Goal: Task Accomplishment & Management: Complete application form

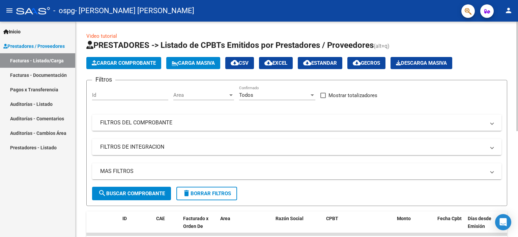
click at [121, 66] on span "Cargar Comprobante" at bounding box center [124, 63] width 64 height 6
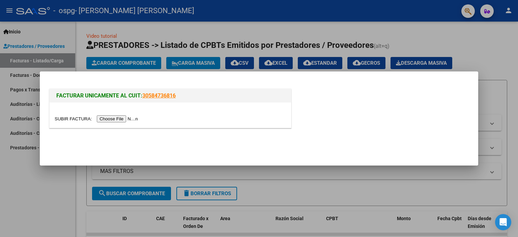
click at [73, 121] on input "file" at bounding box center [97, 118] width 85 height 7
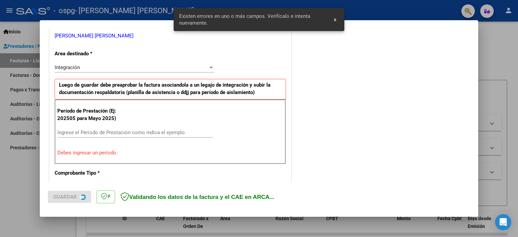
scroll to position [138, 0]
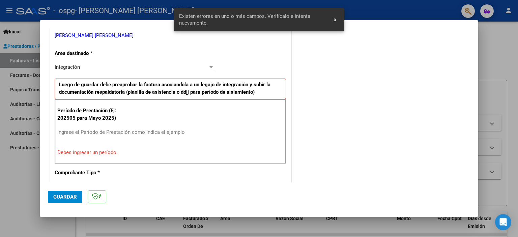
click at [106, 135] on div "Ingrese el Período de Prestación como indica el ejemplo" at bounding box center [135, 132] width 156 height 10
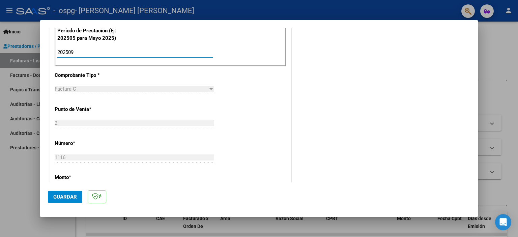
scroll to position [250, 0]
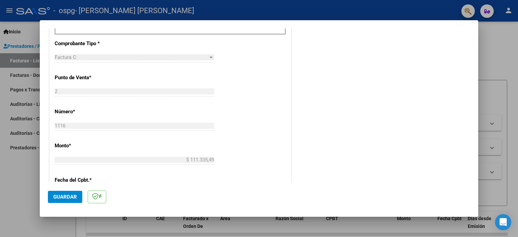
type input "202509"
click at [67, 196] on span "Guardar" at bounding box center [65, 197] width 24 height 6
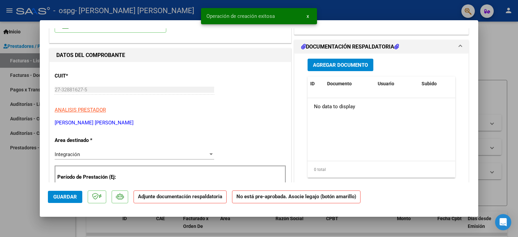
scroll to position [74, 0]
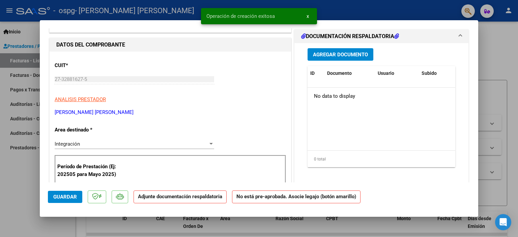
click at [322, 54] on span "Agregar Documento" at bounding box center [340, 55] width 55 height 6
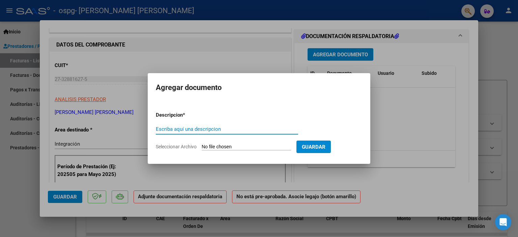
click at [165, 131] on input "Escriba aquí una descripcion" at bounding box center [227, 129] width 142 height 6
type input "planilla de asistencia [PERSON_NAME]"
click at [203, 146] on input "Seleccionar Archivo" at bounding box center [246, 147] width 89 height 6
type input "C:\fakepath\[PERSON_NAME] sep.pdf"
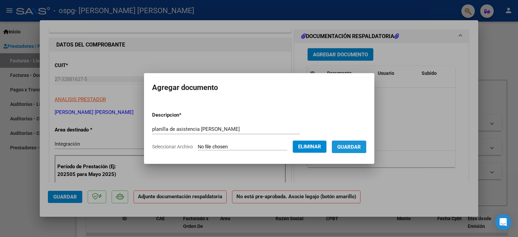
click at [337, 146] on span "Guardar" at bounding box center [349, 147] width 24 height 6
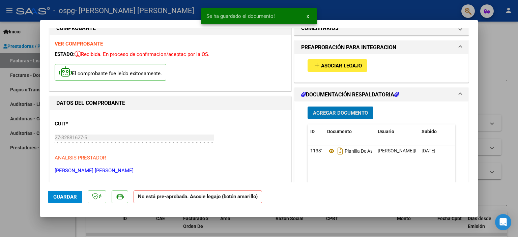
scroll to position [0, 0]
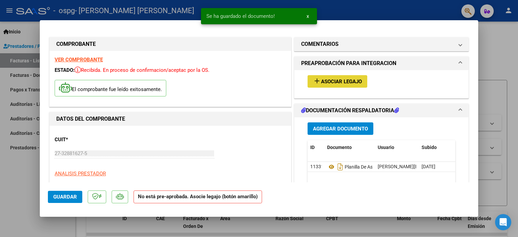
click at [318, 79] on mat-icon "add" at bounding box center [317, 81] width 8 height 8
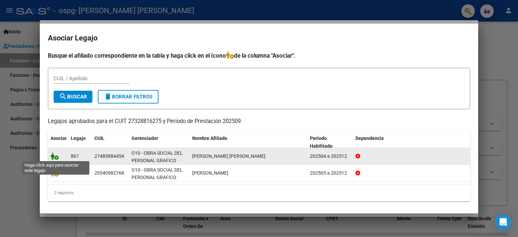
click at [55, 158] on icon at bounding box center [55, 155] width 8 height 7
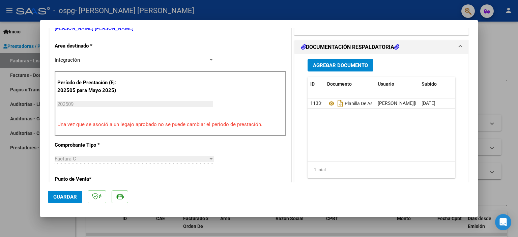
scroll to position [260, 0]
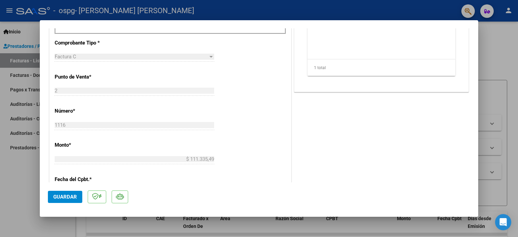
click at [74, 198] on span "Guardar" at bounding box center [65, 197] width 24 height 6
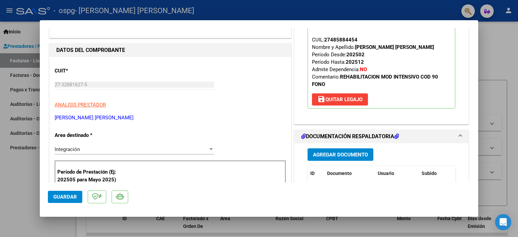
scroll to position [112, 0]
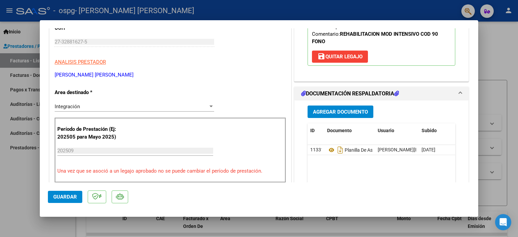
click at [75, 151] on input "202509" at bounding box center [135, 151] width 156 height 6
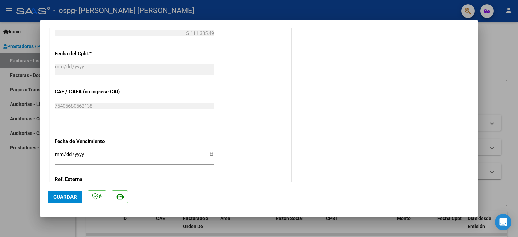
scroll to position [441, 0]
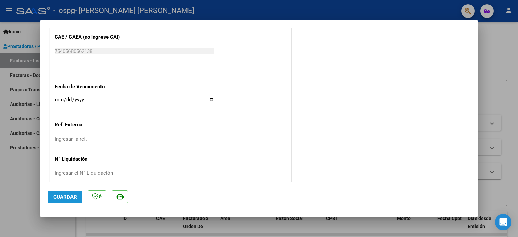
click at [71, 195] on span "Guardar" at bounding box center [65, 197] width 24 height 6
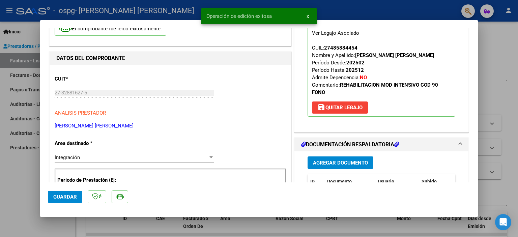
scroll to position [0, 0]
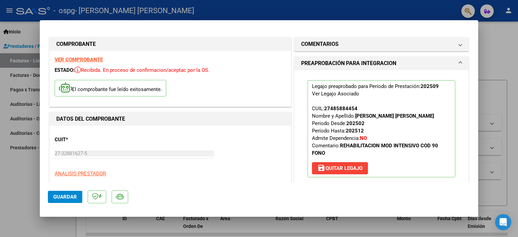
click at [13, 198] on div at bounding box center [259, 118] width 518 height 237
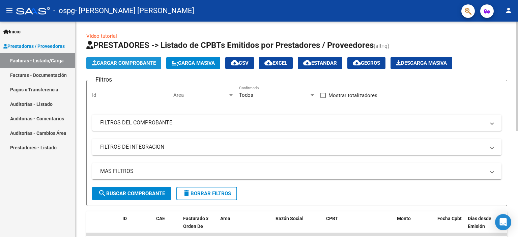
click at [122, 63] on span "Cargar Comprobante" at bounding box center [124, 63] width 64 height 6
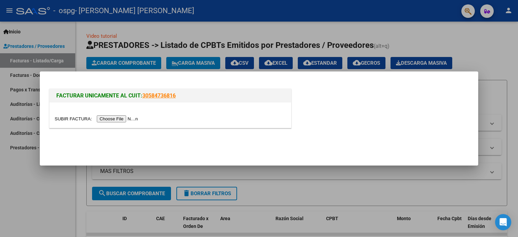
click at [71, 116] on input "file" at bounding box center [97, 118] width 85 height 7
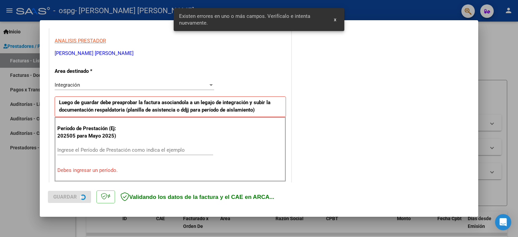
scroll to position [133, 0]
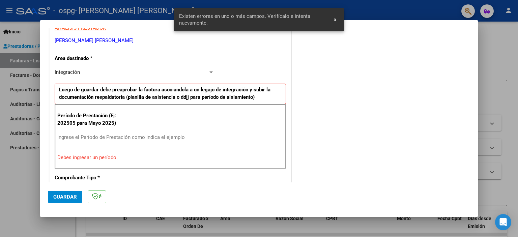
click at [107, 137] on input "Ingrese el Período de Prestación como indica el ejemplo" at bounding box center [135, 137] width 156 height 6
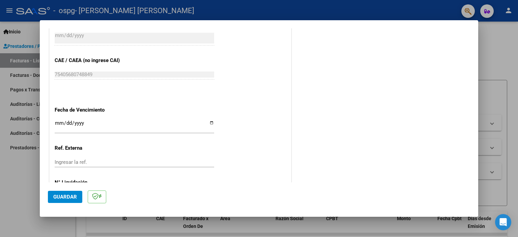
scroll to position [430, 0]
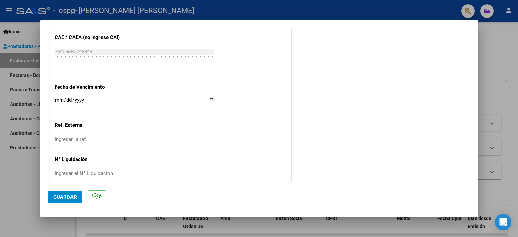
type input "202509"
click at [61, 196] on span "Guardar" at bounding box center [65, 197] width 24 height 6
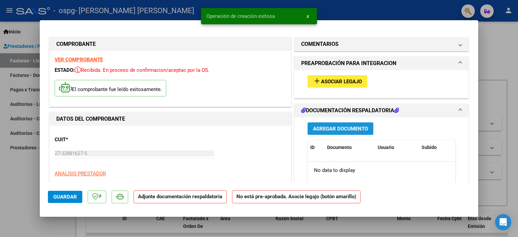
click at [327, 128] on span "Agregar Documento" at bounding box center [340, 129] width 55 height 6
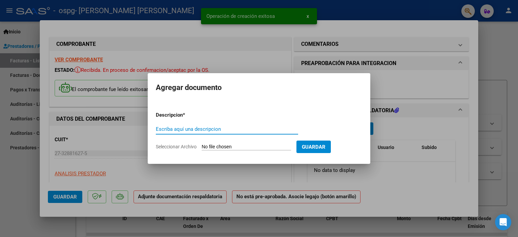
click at [214, 129] on input "Escriba aquí una descripcion" at bounding box center [227, 129] width 142 height 6
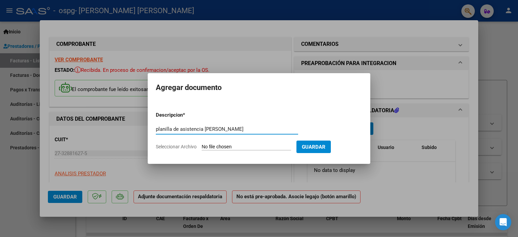
type input "planilla de asistencia [PERSON_NAME]"
click at [214, 146] on input "Seleccionar Archivo" at bounding box center [246, 147] width 89 height 6
type input "C:\fakepath\[PERSON_NAME].pdf"
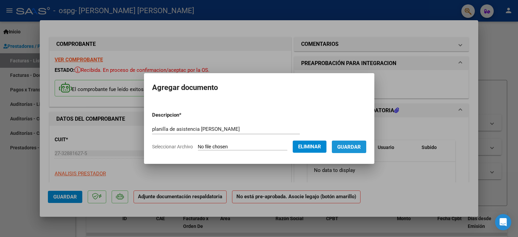
click at [344, 147] on span "Guardar" at bounding box center [349, 147] width 24 height 6
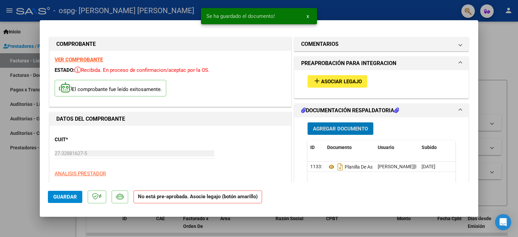
click at [324, 82] on span "Asociar Legajo" at bounding box center [341, 82] width 41 height 6
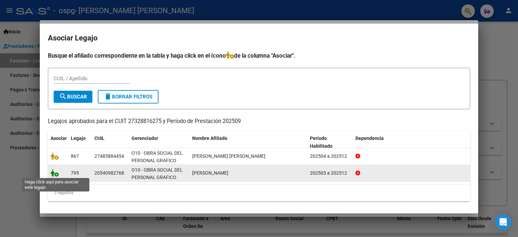
click at [55, 173] on icon at bounding box center [55, 172] width 8 height 7
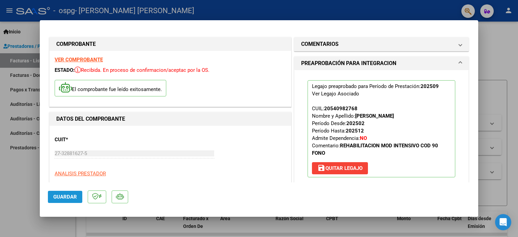
click at [62, 199] on span "Guardar" at bounding box center [65, 197] width 24 height 6
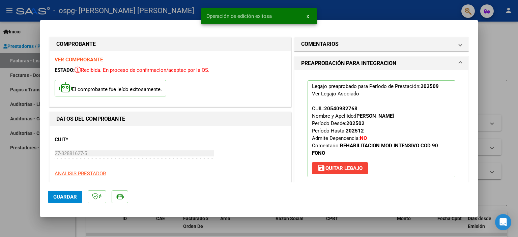
click at [20, 200] on div at bounding box center [259, 118] width 518 height 237
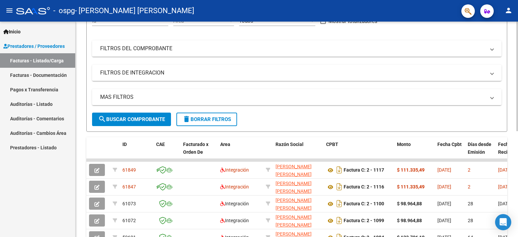
scroll to position [112, 0]
